Goal: Navigation & Orientation: Find specific page/section

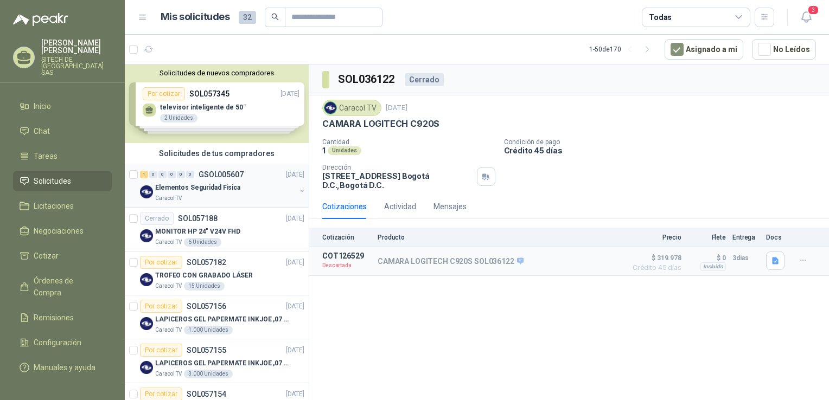
click at [223, 186] on p "Elementos Seguridad Fisica" at bounding box center [197, 188] width 85 height 10
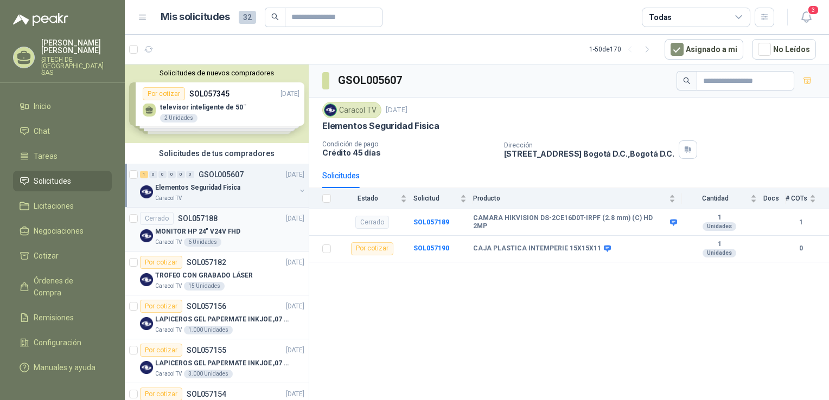
click at [233, 229] on p "MONITOR HP 24" V24V FHD" at bounding box center [197, 232] width 85 height 10
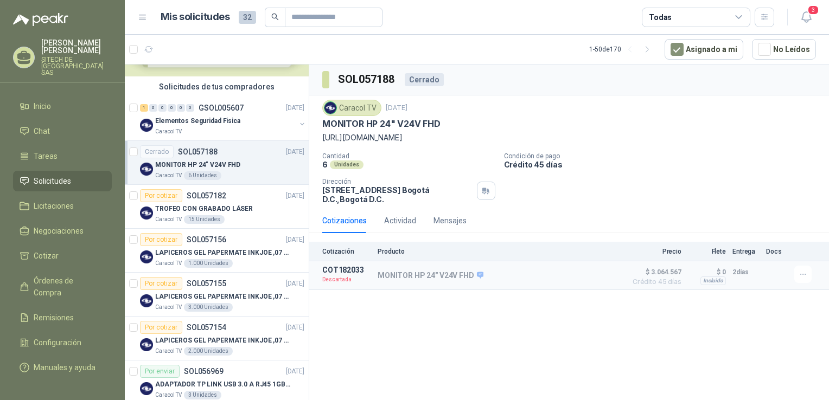
scroll to position [67, 0]
click at [187, 202] on div "TROFEO CON GRABADO LÁSER" at bounding box center [229, 208] width 149 height 13
drag, startPoint x: 187, startPoint y: 201, endPoint x: 199, endPoint y: 273, distance: 72.6
click at [199, 273] on div "Solicitudes de nuevos compradores Por cotizar SOL057345 25/09/25 televisor inte…" at bounding box center [217, 235] width 184 height 340
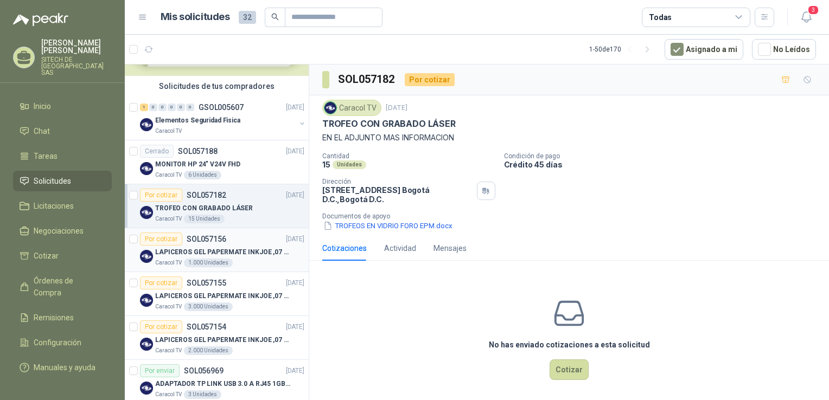
click at [229, 259] on div "Caracol TV 1.000 Unidades" at bounding box center [229, 263] width 149 height 9
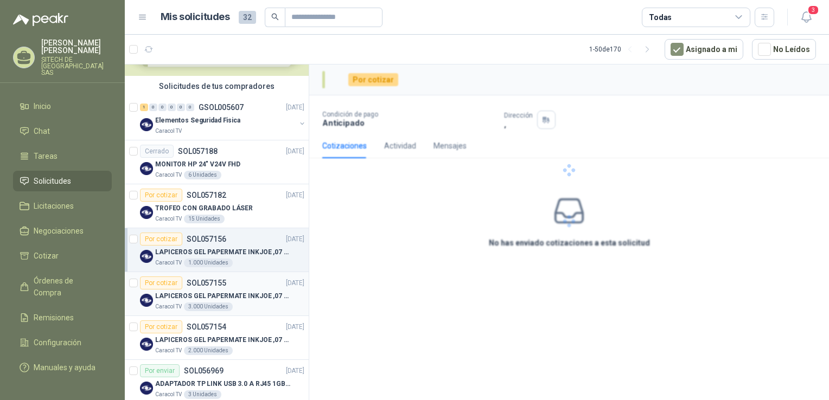
click at [183, 294] on p "LAPICEROS GEL PAPERMATE INKJOE ,07 1 LOGO 1 TINTA" at bounding box center [222, 296] width 135 height 10
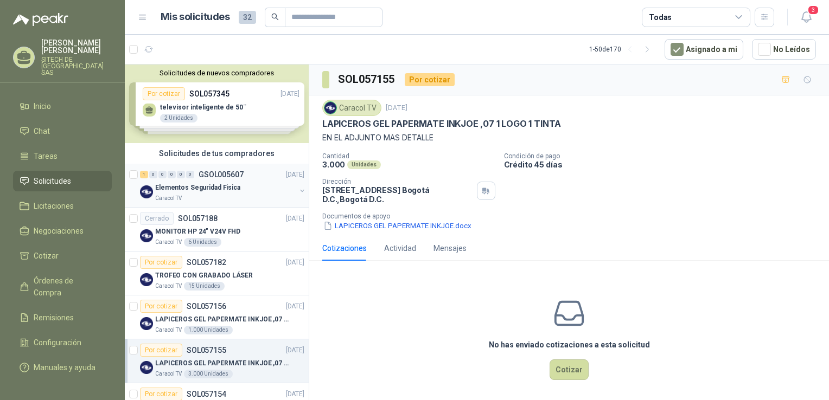
click at [224, 190] on p "Elementos Seguridad Fisica" at bounding box center [197, 188] width 85 height 10
